Goal: Information Seeking & Learning: Learn about a topic

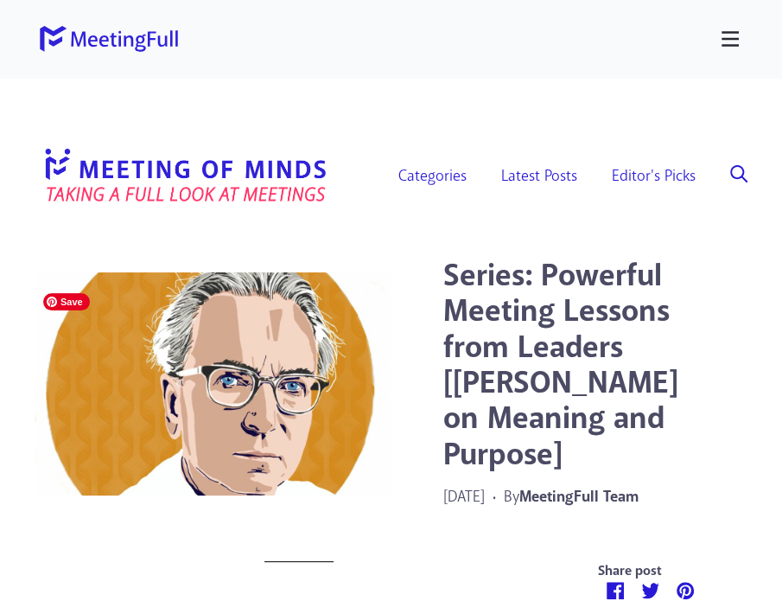
click at [280, 388] on img at bounding box center [213, 383] width 357 height 223
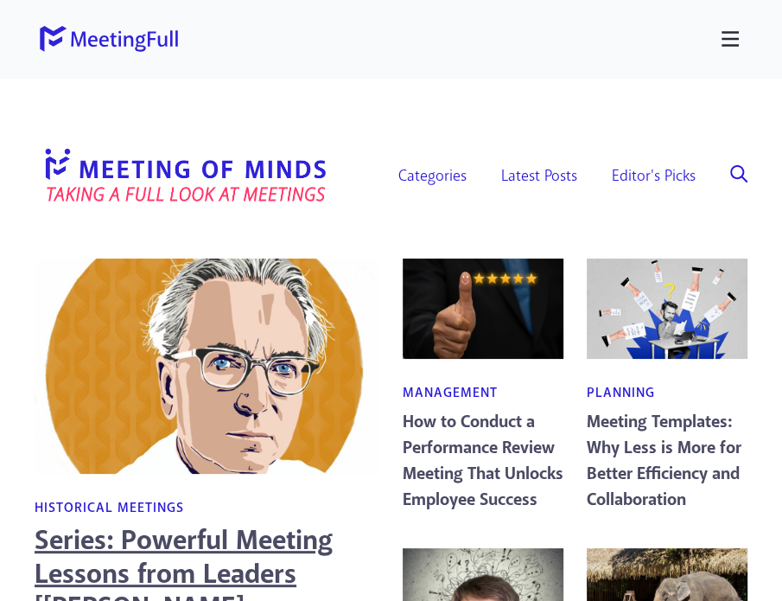
click at [136, 522] on link "Series: Powerful Meeting Lessons from Leaders [[PERSON_NAME] on Meaning and Pur…" at bounding box center [184, 590] width 298 height 137
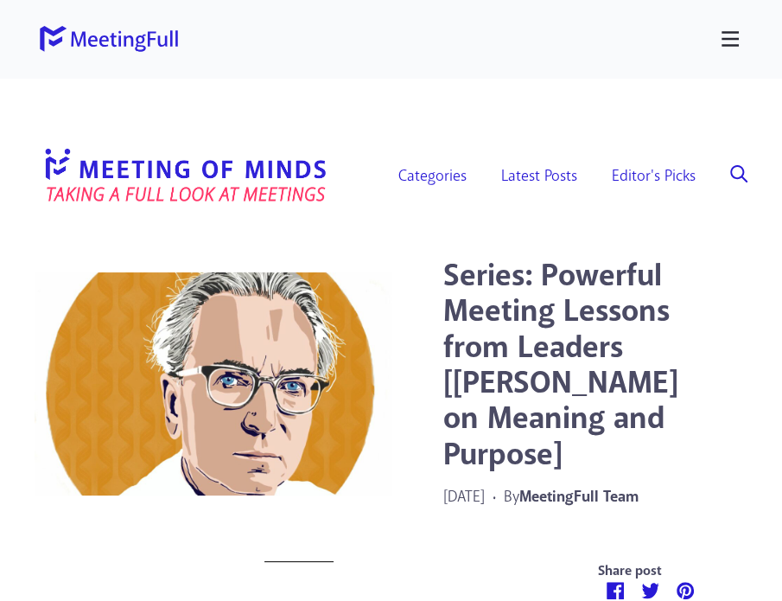
click at [241, 329] on img at bounding box center [213, 383] width 357 height 223
